Goal: Task Accomplishment & Management: Use online tool/utility

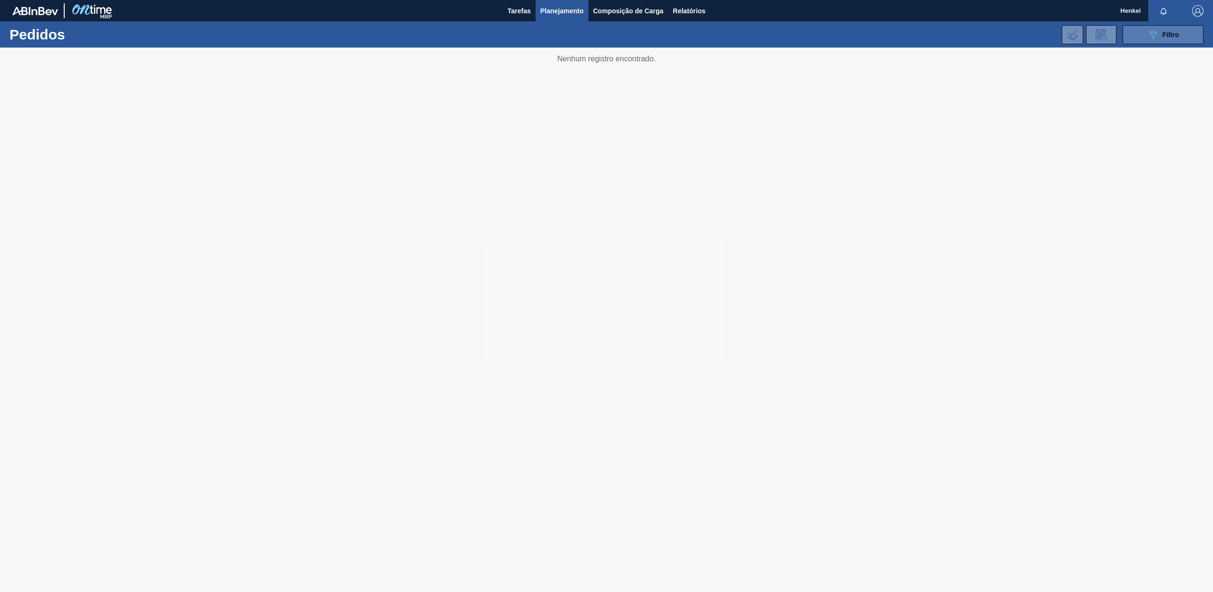
click at [1158, 40] on button "089F7B8B-B2A5-4AFE-B5C0-19BA573D28AC Filtro" at bounding box center [1162, 34] width 81 height 19
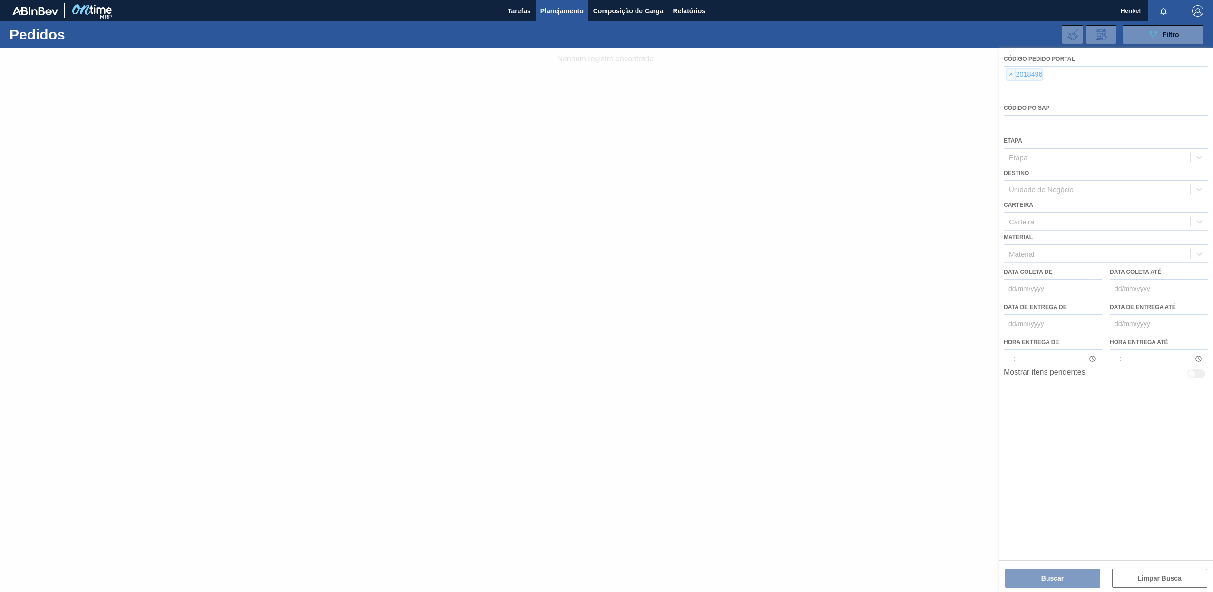
click at [1011, 76] on div at bounding box center [606, 320] width 1213 height 544
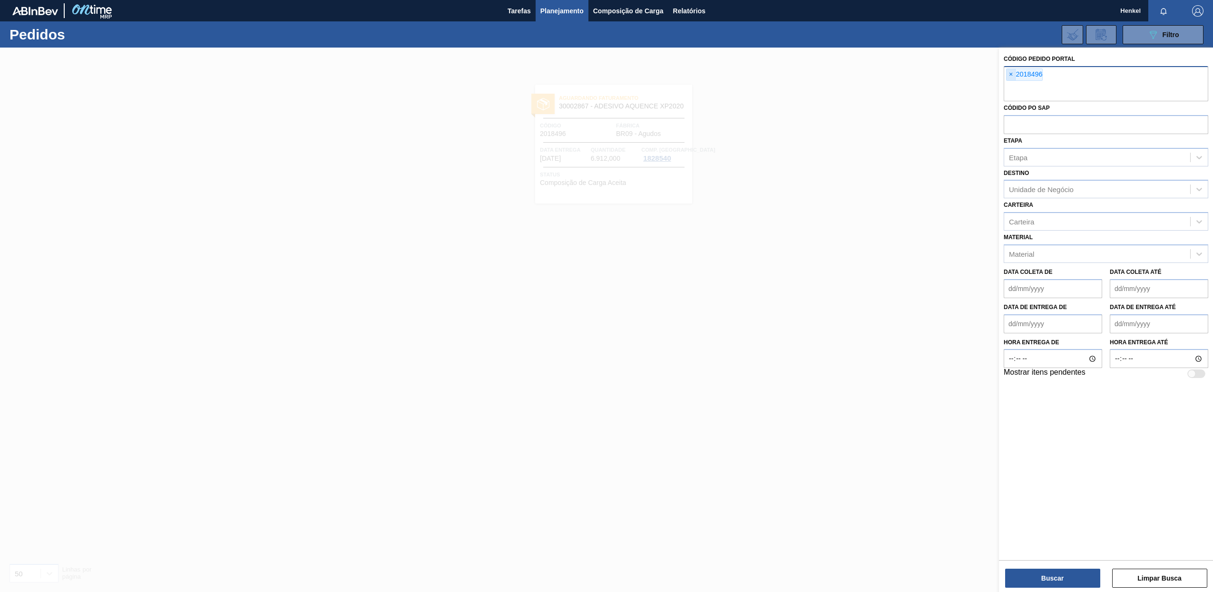
click at [1009, 75] on span "×" at bounding box center [1010, 74] width 9 height 11
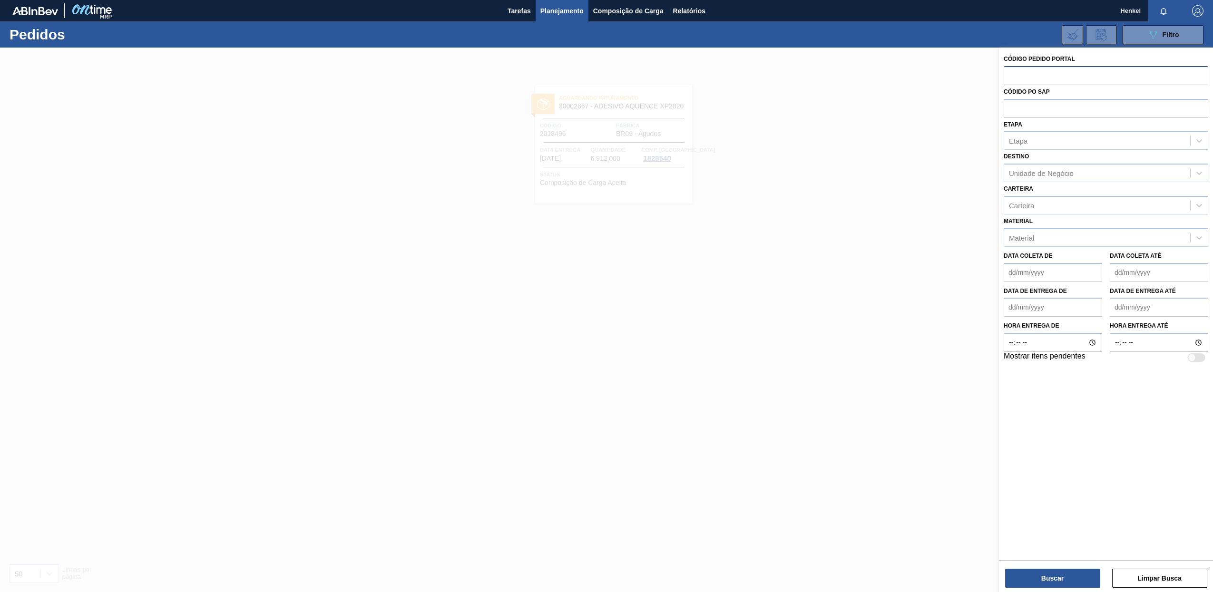
paste input "2018521"
type input "2018521"
click at [1046, 579] on button "Buscar" at bounding box center [1052, 578] width 95 height 19
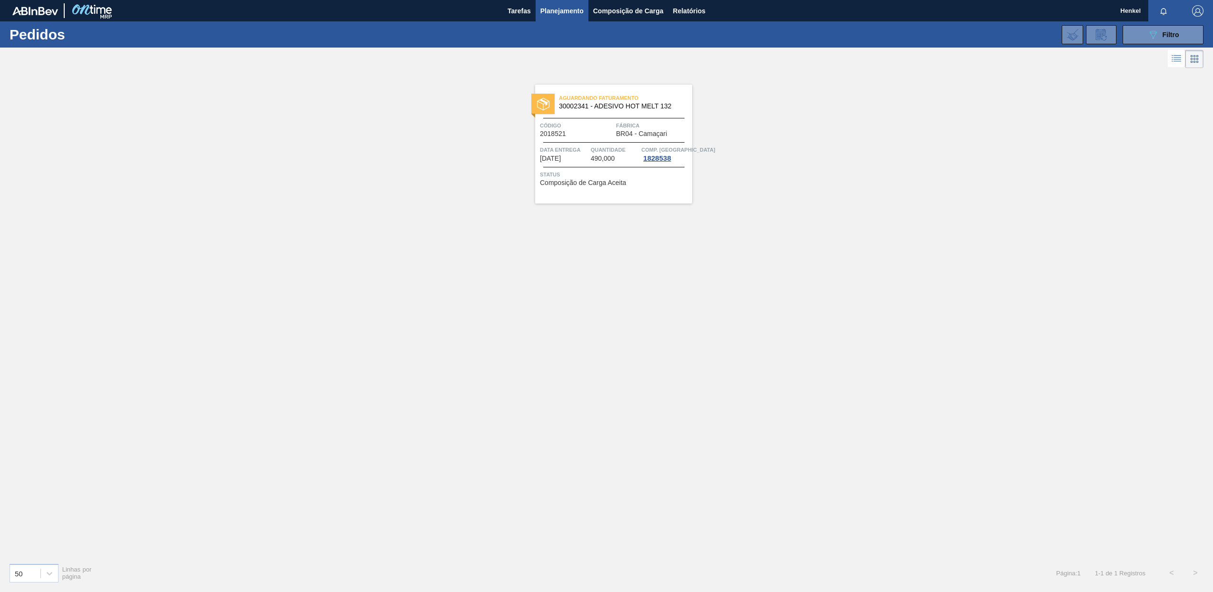
click at [598, 147] on span "Quantidade" at bounding box center [615, 150] width 49 height 10
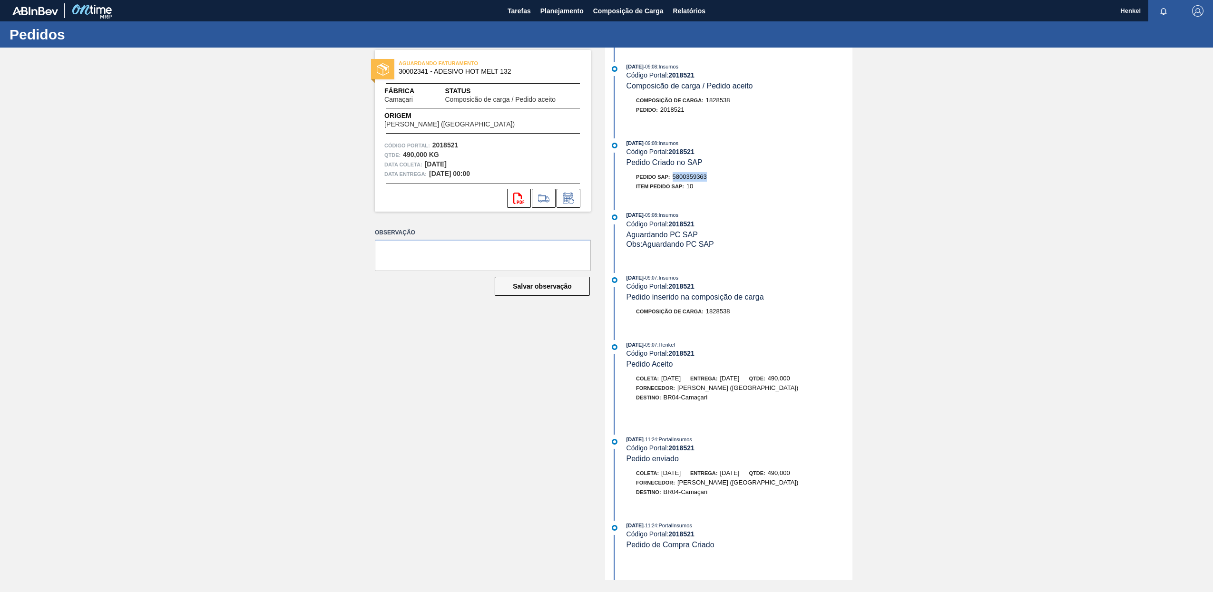
drag, startPoint x: 712, startPoint y: 177, endPoint x: 675, endPoint y: 173, distance: 37.3
click at [675, 173] on div "Pedido SAP: 5800359363" at bounding box center [739, 177] width 226 height 10
copy span "5800359363"
click at [688, 12] on span "Relatórios" at bounding box center [689, 10] width 32 height 11
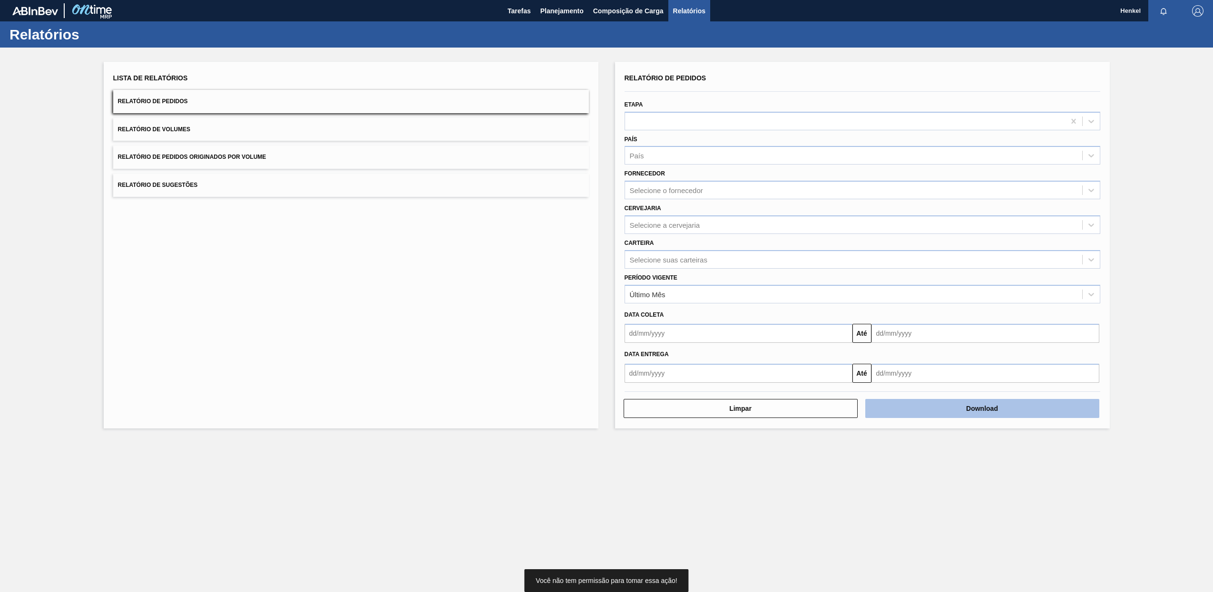
click at [974, 406] on button "Download" at bounding box center [982, 408] width 234 height 19
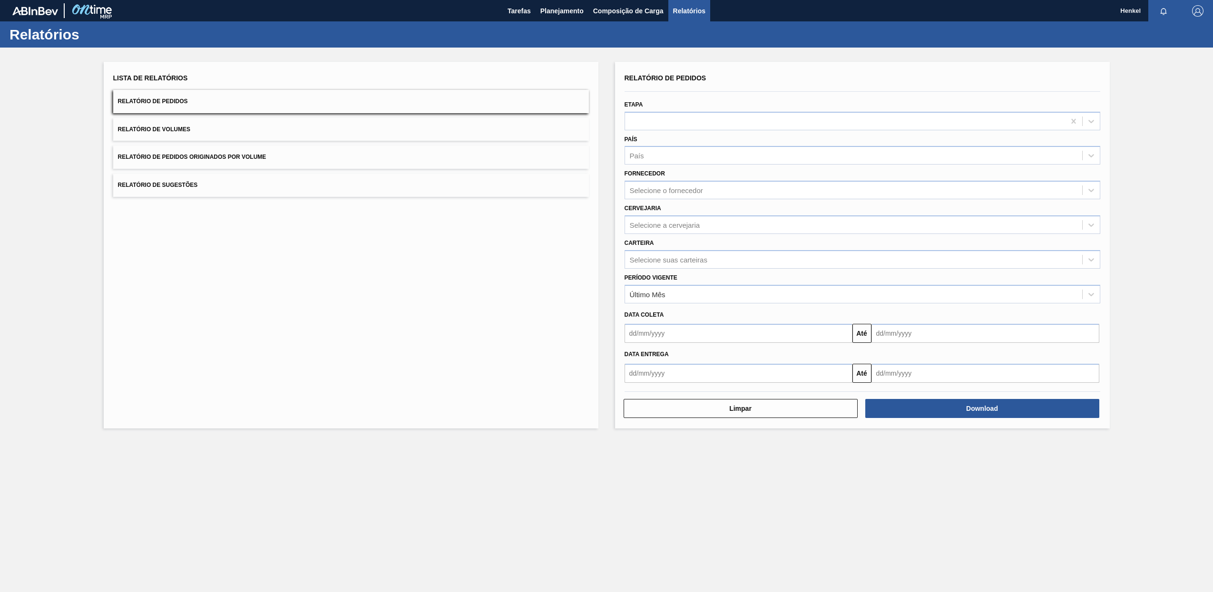
click at [847, 27] on div "Relatórios" at bounding box center [606, 34] width 1213 height 26
click at [564, 12] on span "Planejamento" at bounding box center [561, 10] width 43 height 11
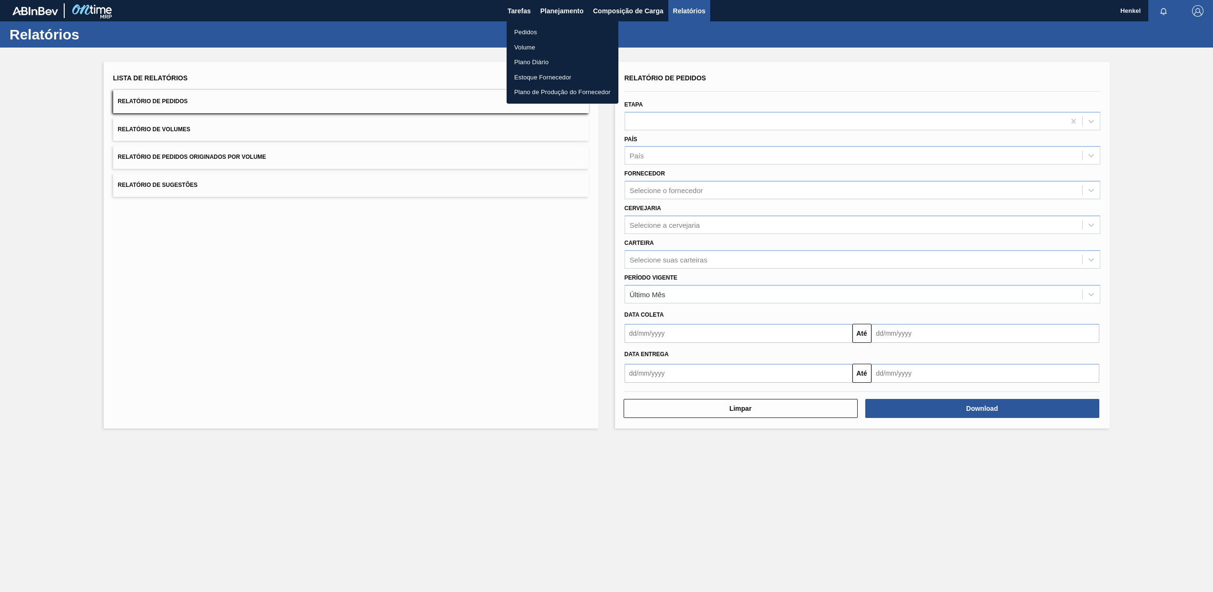
click at [528, 30] on li "Pedidos" at bounding box center [562, 32] width 112 height 15
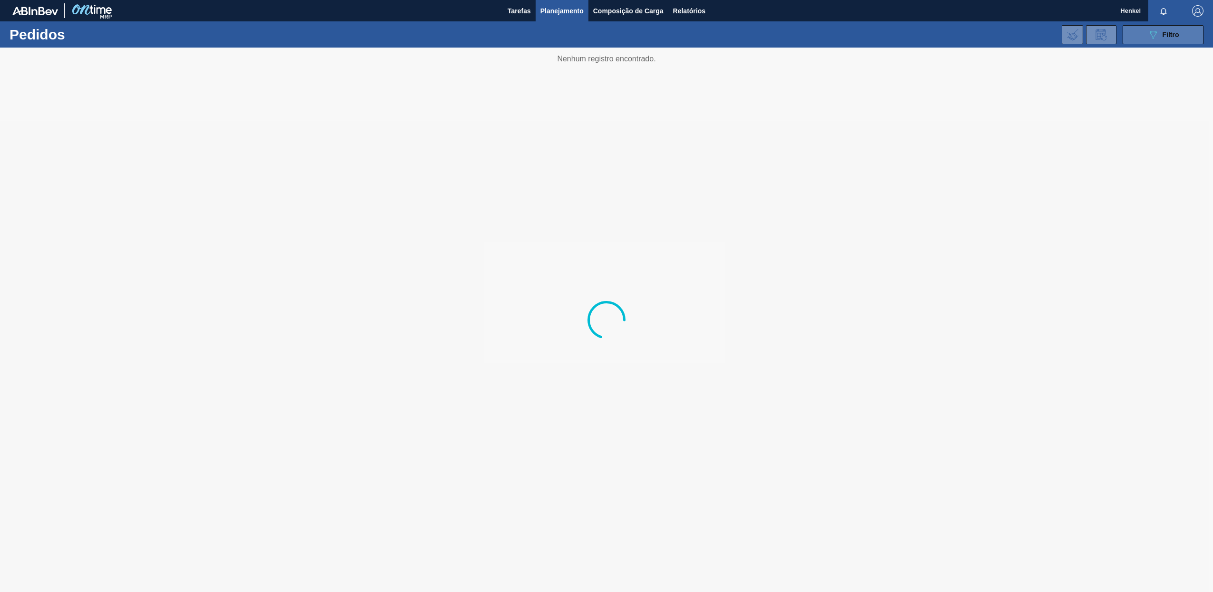
click at [1174, 34] on span "Filtro" at bounding box center [1170, 35] width 17 height 8
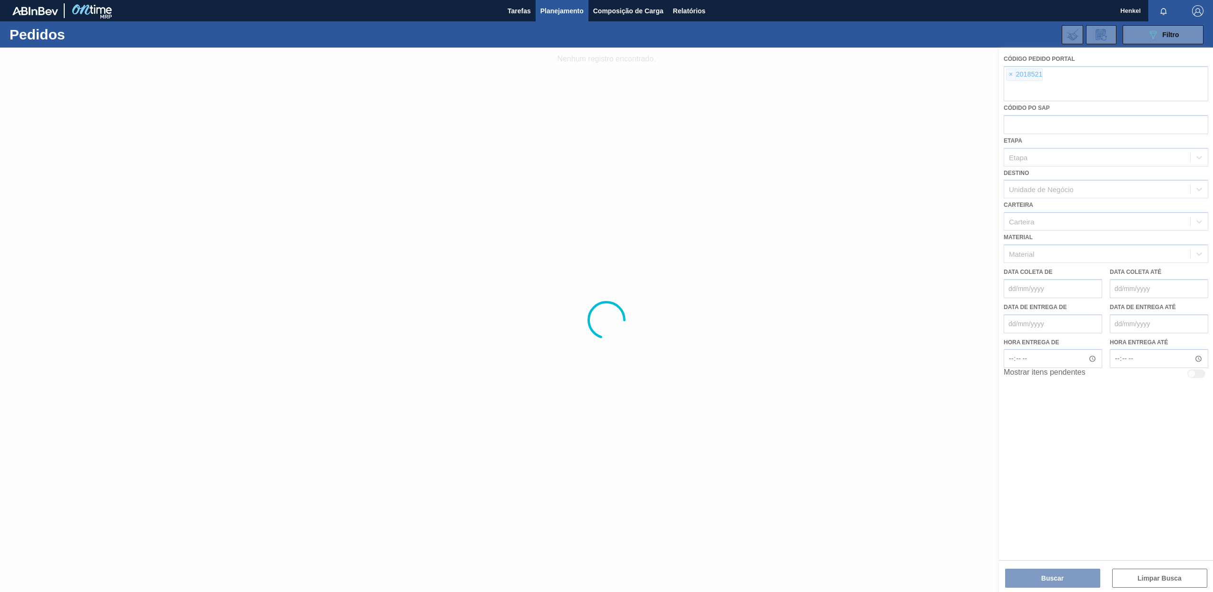
click at [1009, 74] on div at bounding box center [606, 320] width 1213 height 544
click at [1011, 74] on div at bounding box center [606, 320] width 1213 height 544
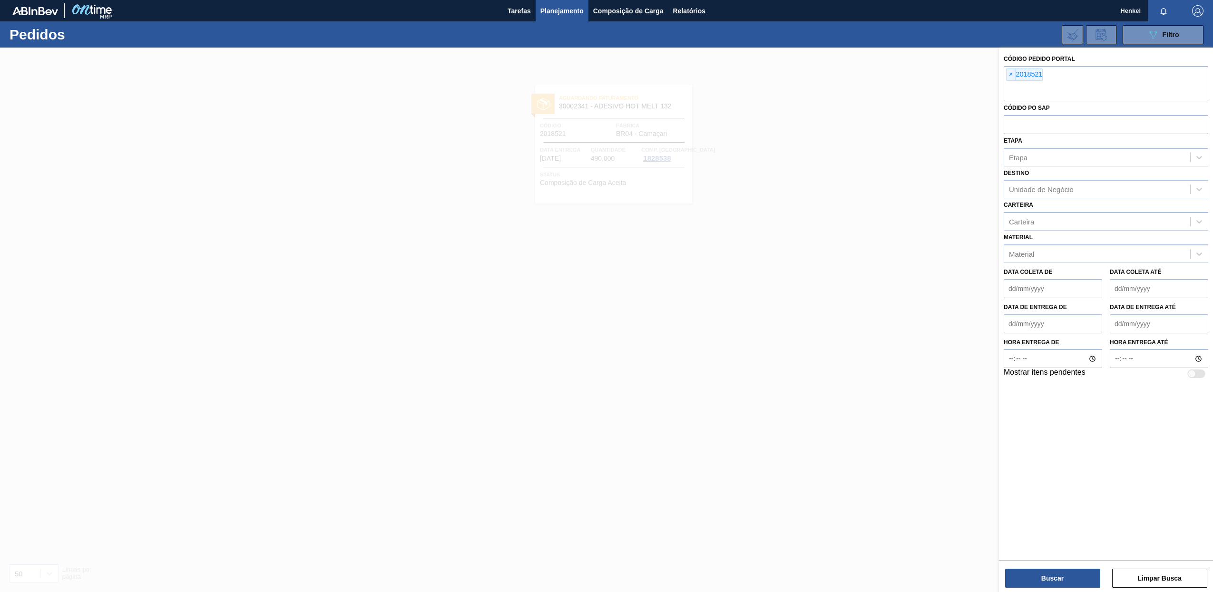
click at [1011, 72] on span "×" at bounding box center [1010, 74] width 9 height 11
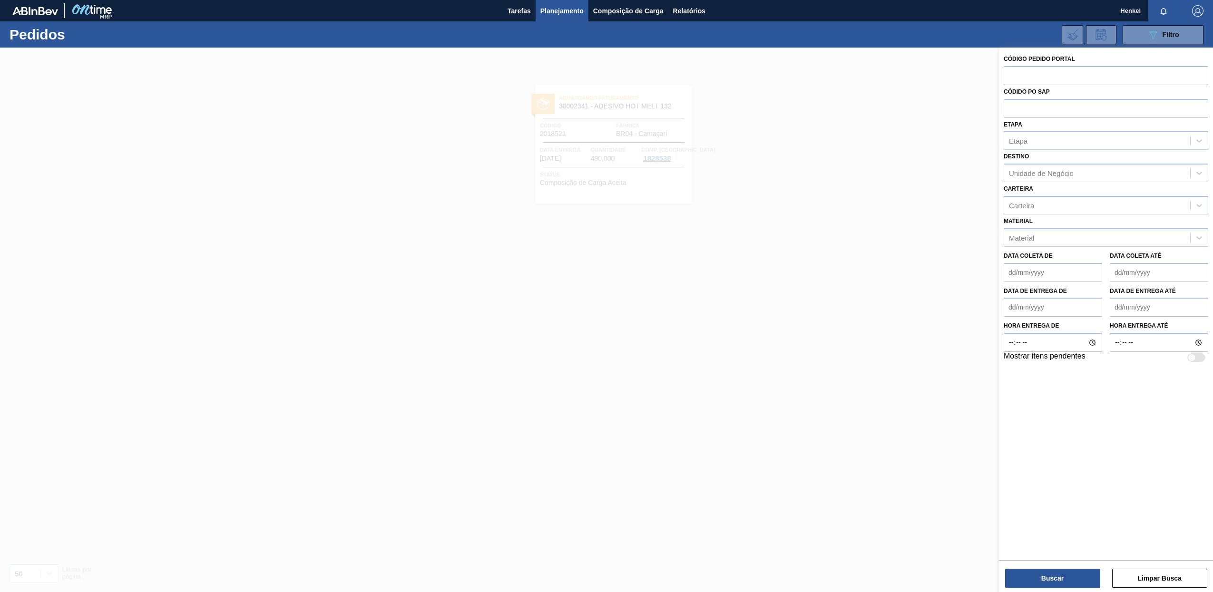
paste input "text"
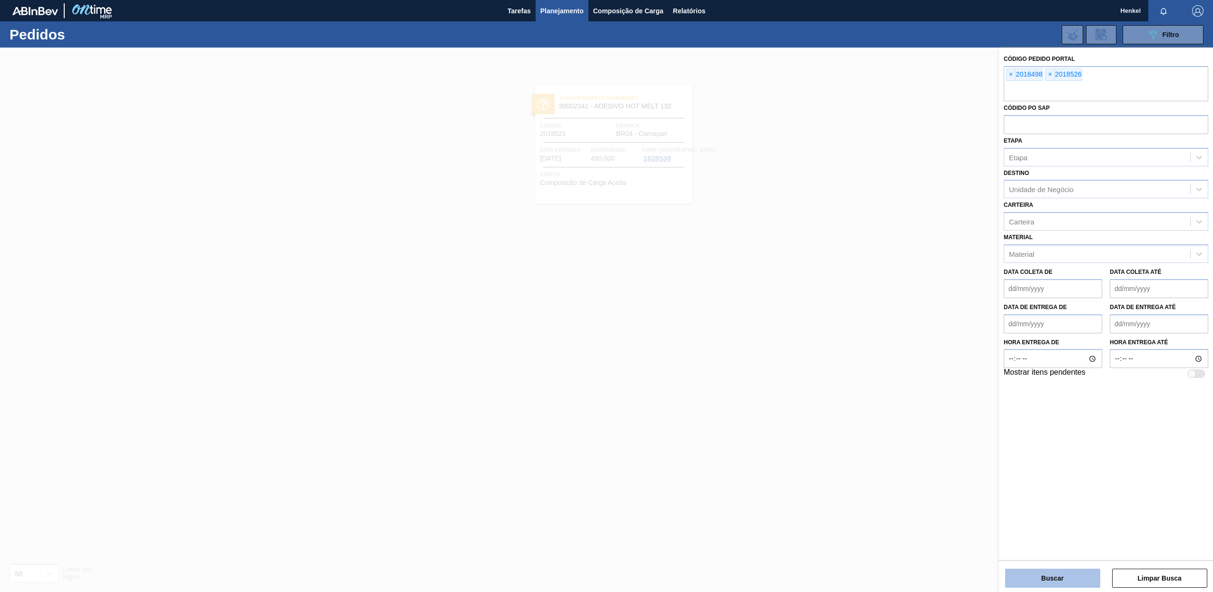
click at [1025, 583] on button "Buscar" at bounding box center [1052, 578] width 95 height 19
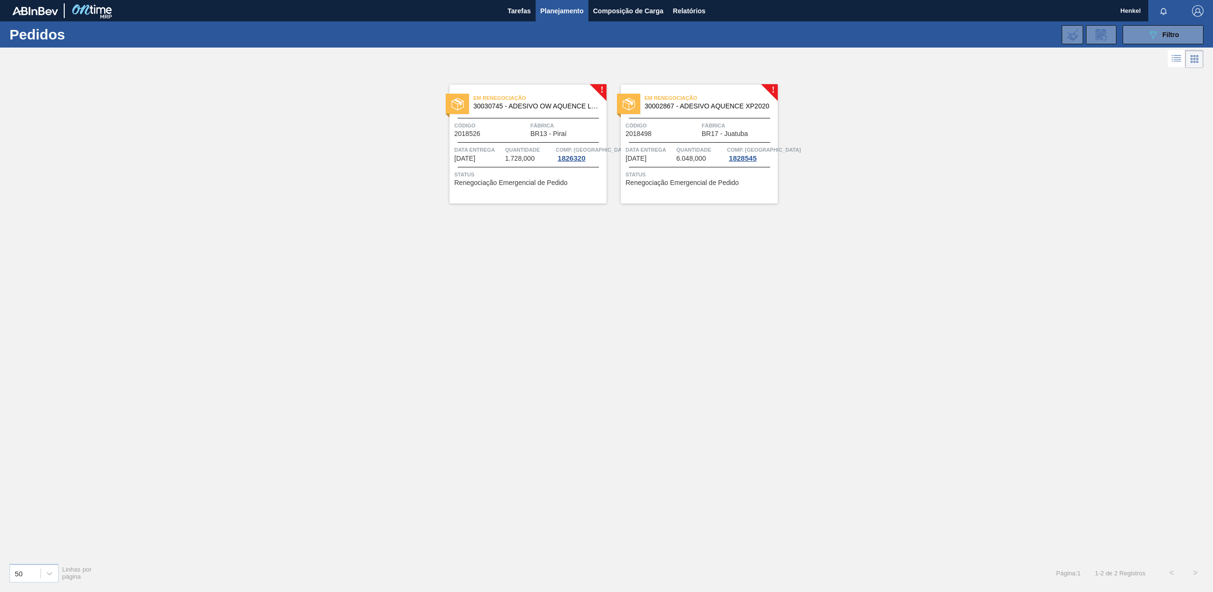
click at [514, 155] on span "1.728,000" at bounding box center [519, 158] width 29 height 7
